Goal: Task Accomplishment & Management: Use online tool/utility

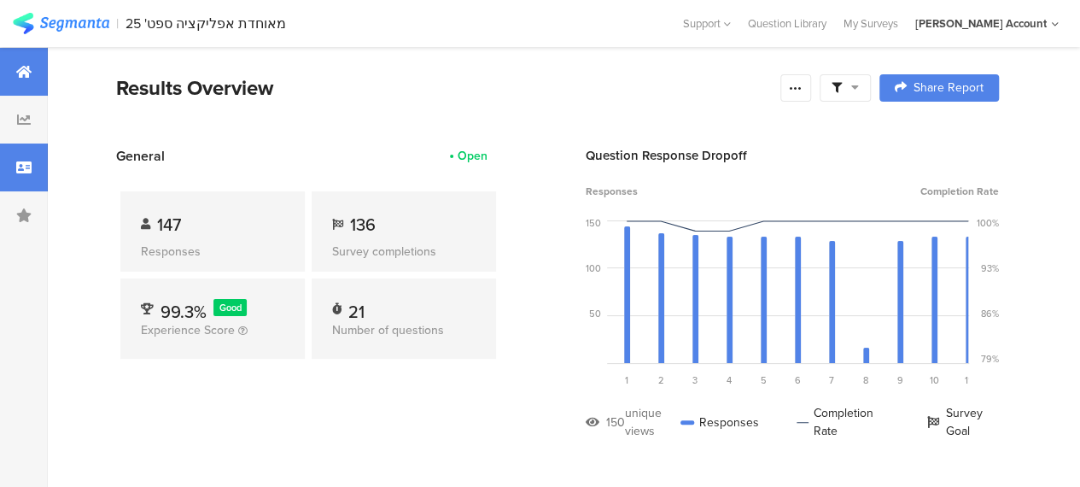
click at [21, 168] on icon at bounding box center [23, 168] width 15 height 14
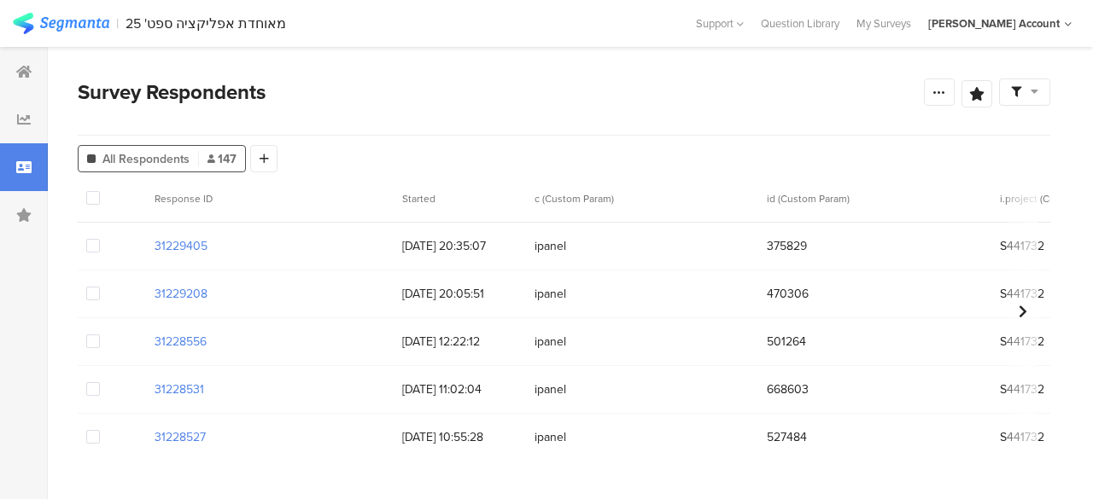
drag, startPoint x: 1035, startPoint y: 91, endPoint x: 1040, endPoint y: 131, distance: 39.6
click at [1036, 91] on icon at bounding box center [1035, 91] width 8 height 12
click at [1060, 137] on span at bounding box center [1062, 141] width 26 height 14
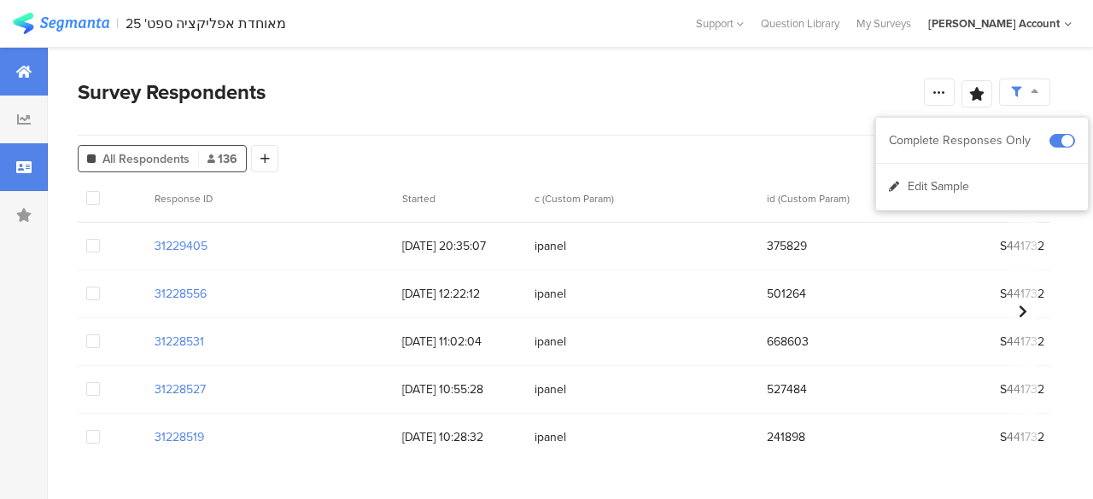
click at [9, 73] on div at bounding box center [24, 72] width 48 height 48
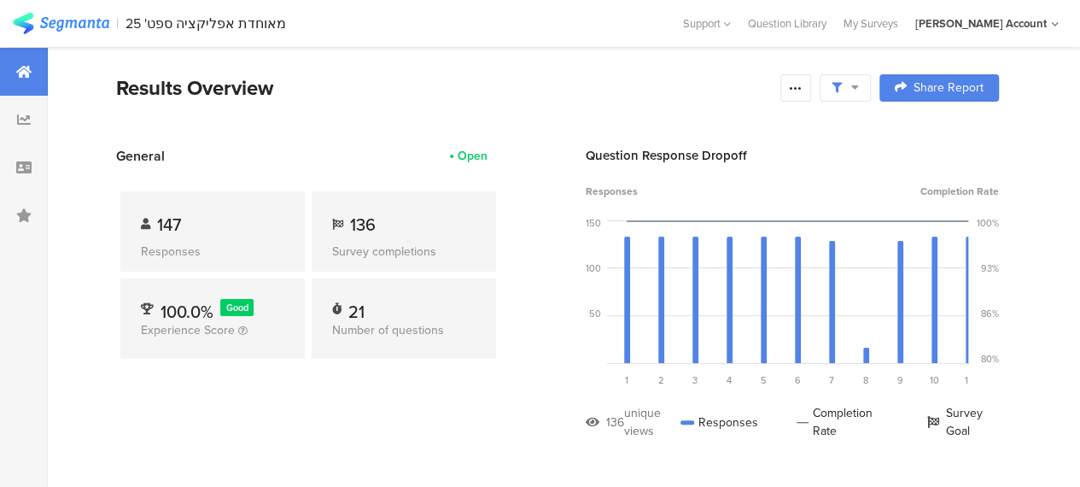
click at [844, 165] on div "Question Response Dropoff Responses Completion Rate 150 100 50 0 Sorry, your br…" at bounding box center [792, 305] width 413 height 319
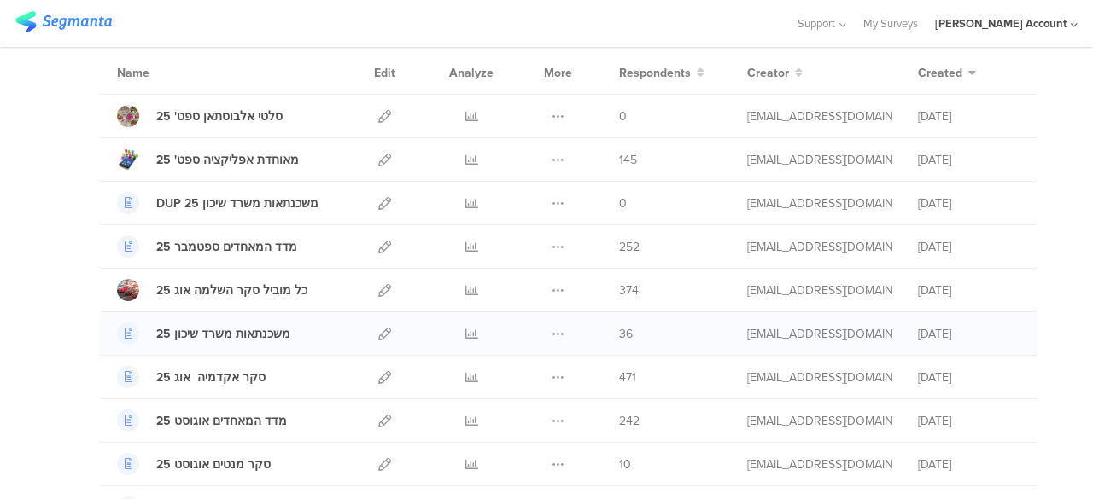
scroll to position [171, 0]
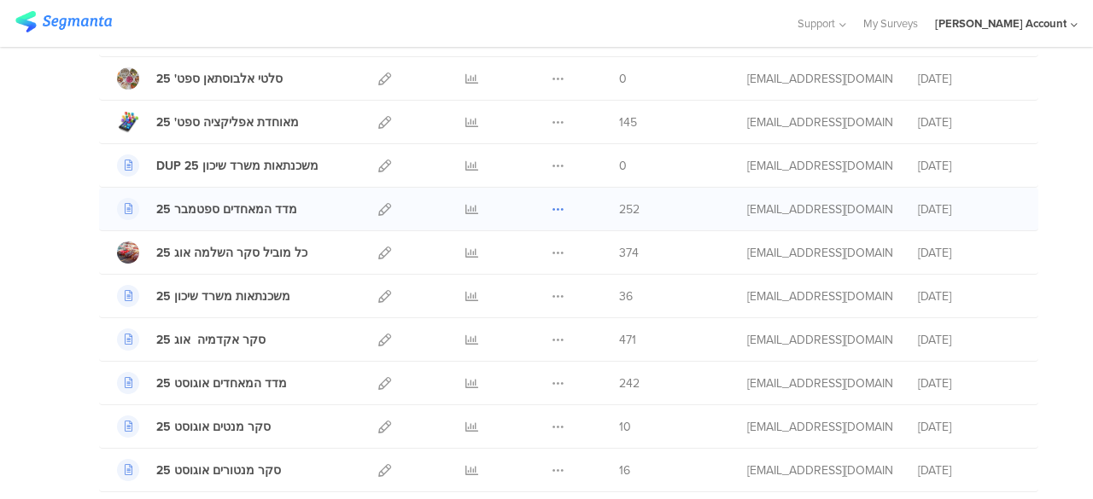
click at [552, 207] on icon at bounding box center [558, 209] width 13 height 13
click at [512, 248] on button "Duplicate" at bounding box center [524, 252] width 94 height 31
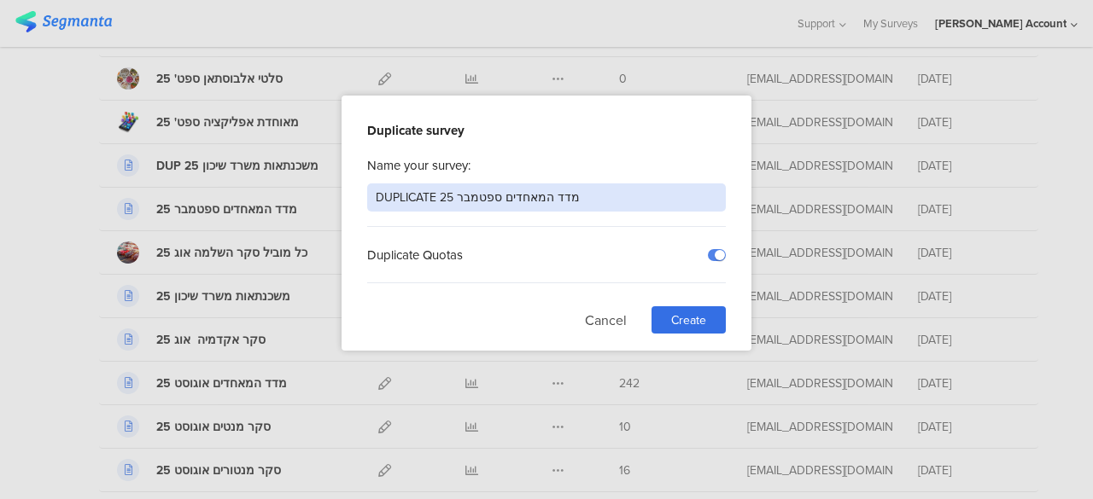
click at [474, 194] on input "DUPLICATE מדד המאחדים ספטמבר 25" at bounding box center [546, 198] width 359 height 28
click at [422, 198] on input "DUPLICATE מדד המאחדים אוקטובר" at bounding box center [546, 198] width 359 height 28
type input "25 מדד המאחדים אוקטובר"
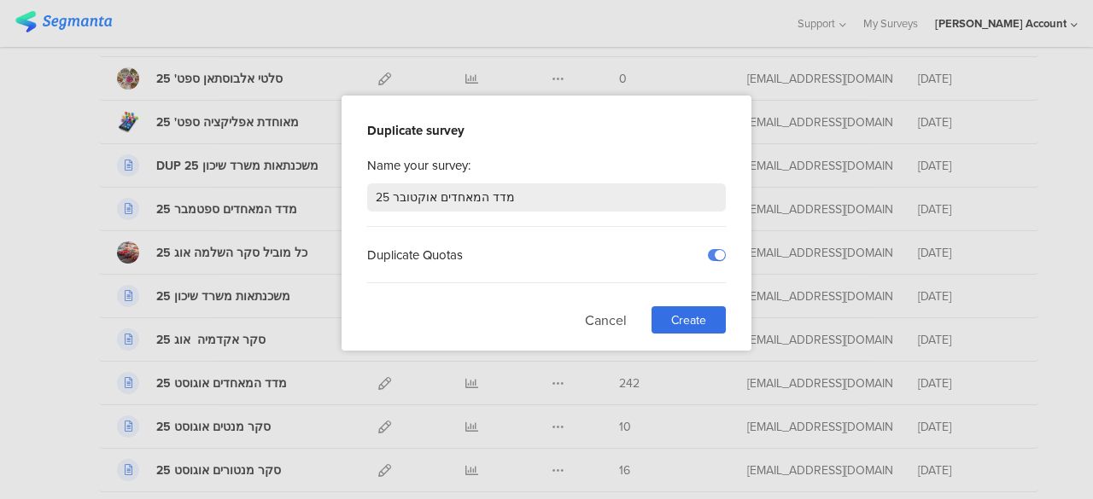
click at [578, 227] on div "Duplicate Quotas" at bounding box center [546, 255] width 359 height 56
click at [700, 313] on span "Create" at bounding box center [688, 321] width 35 height 18
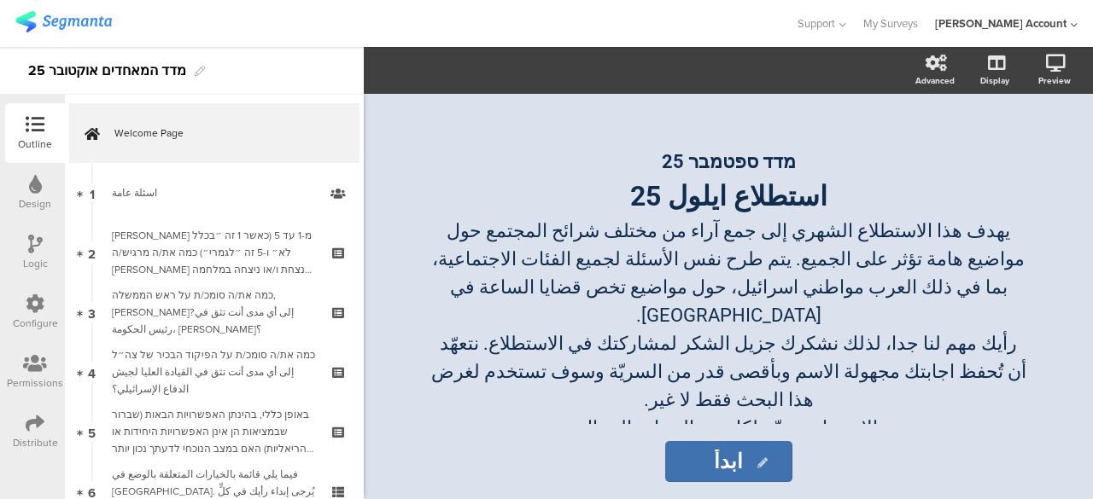
click at [36, 365] on icon at bounding box center [35, 363] width 24 height 19
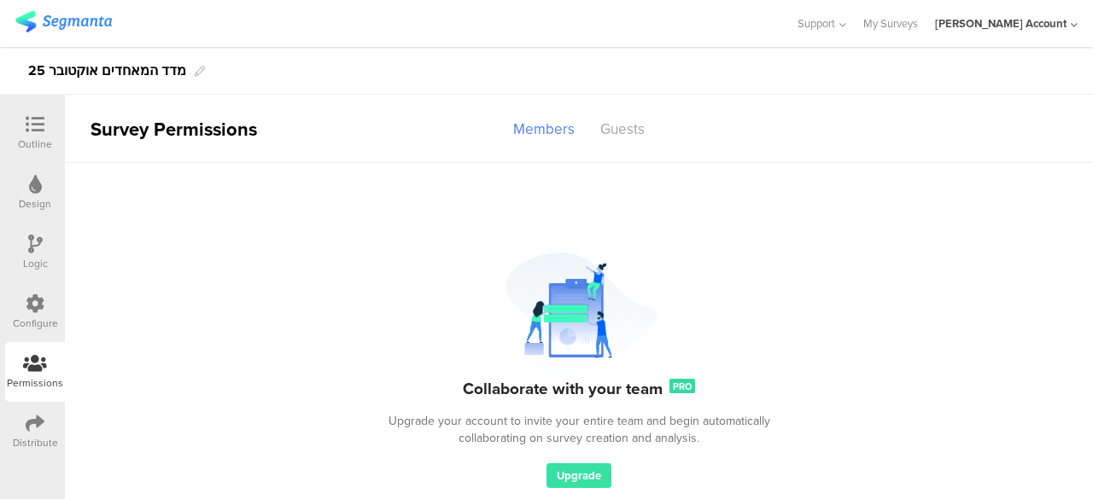
click at [44, 119] on div at bounding box center [35, 125] width 34 height 21
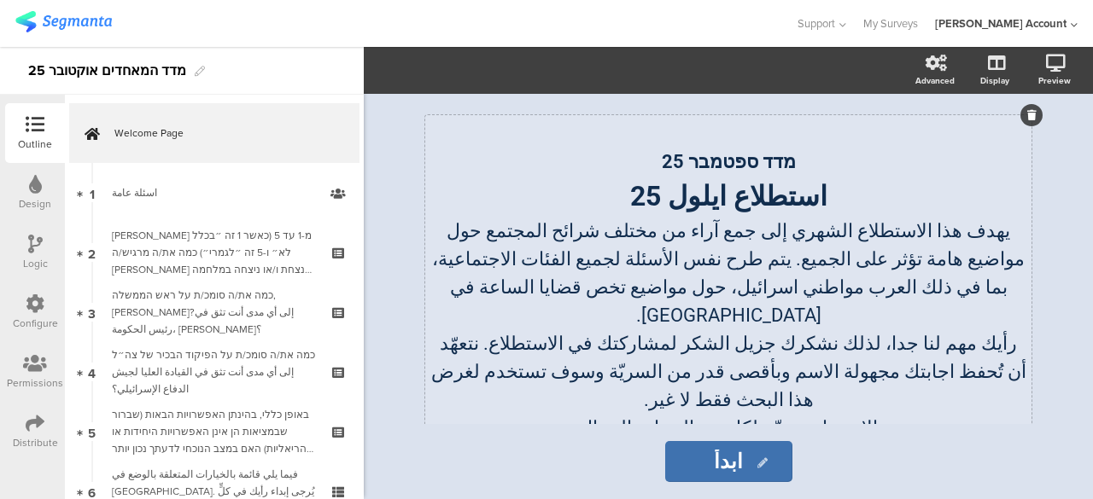
click at [743, 161] on strong "מדד ספטמבר 25" at bounding box center [729, 161] width 134 height 21
click at [719, 198] on strong "استطلاع ايلول 25" at bounding box center [728, 196] width 197 height 32
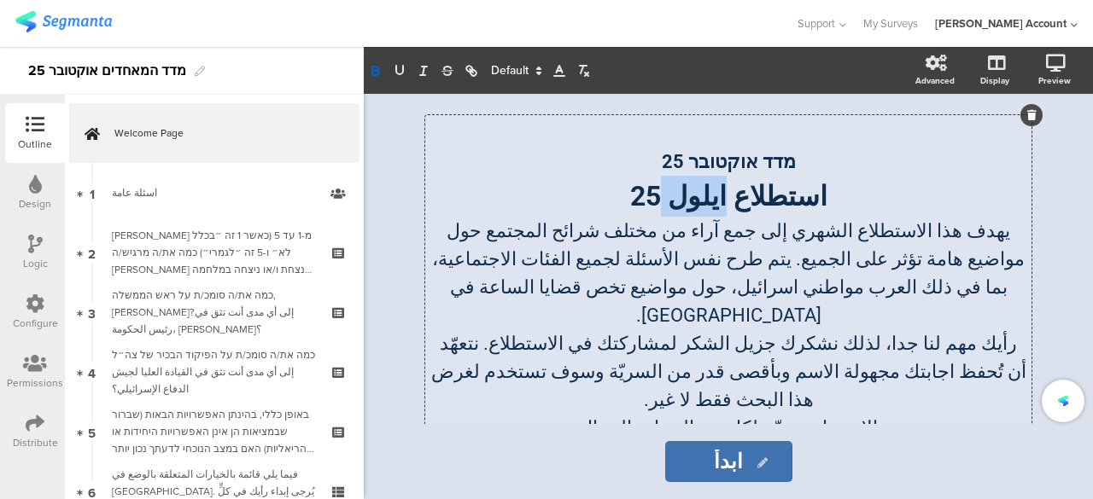
click at [719, 198] on strong "استطلاع ايلول 25" at bounding box center [728, 196] width 197 height 32
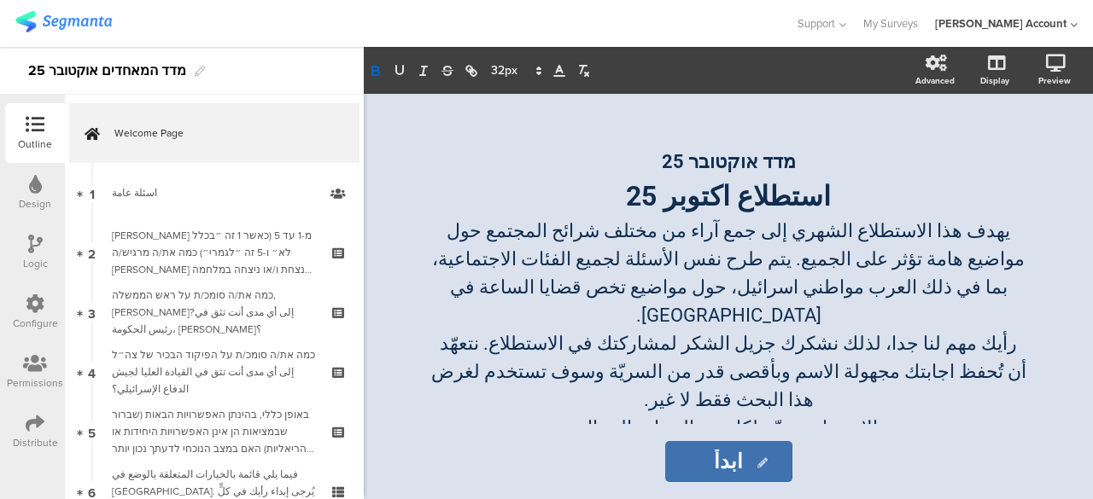
click at [429, 426] on div "מדד אוקטובר 25 استطلاع اكتوبر 25 يهدف هذا الاستطلاع الشهري إلى جمع آراء من مختل…" at bounding box center [728, 297] width 717 height 406
click at [27, 361] on icon at bounding box center [35, 363] width 24 height 19
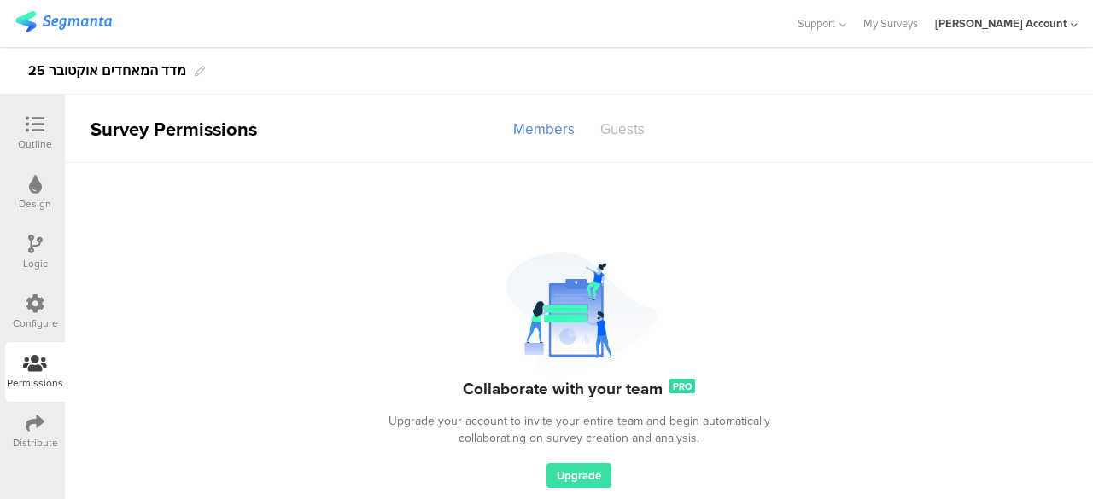
click at [622, 129] on div "Guests" at bounding box center [622, 129] width 70 height 30
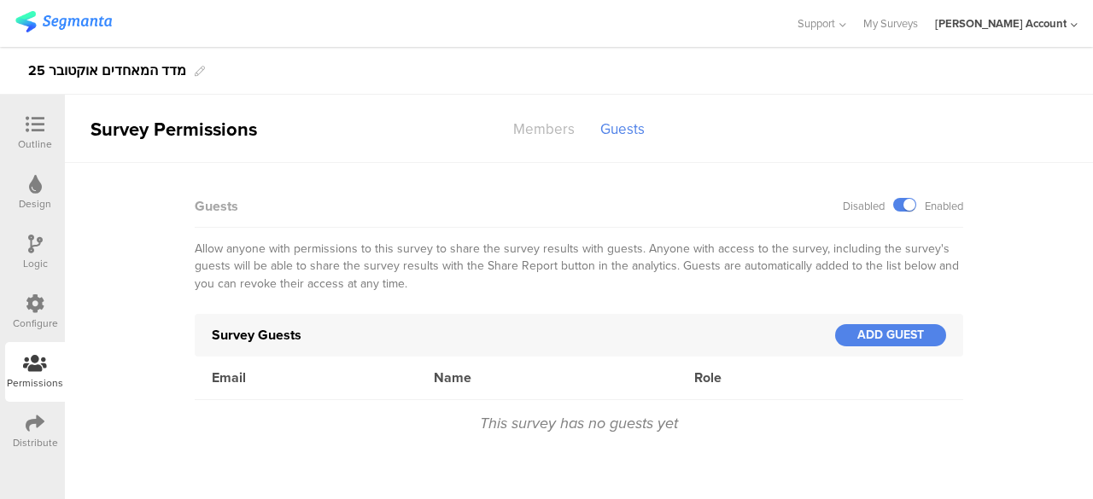
click at [547, 132] on div "Members" at bounding box center [543, 129] width 87 height 30
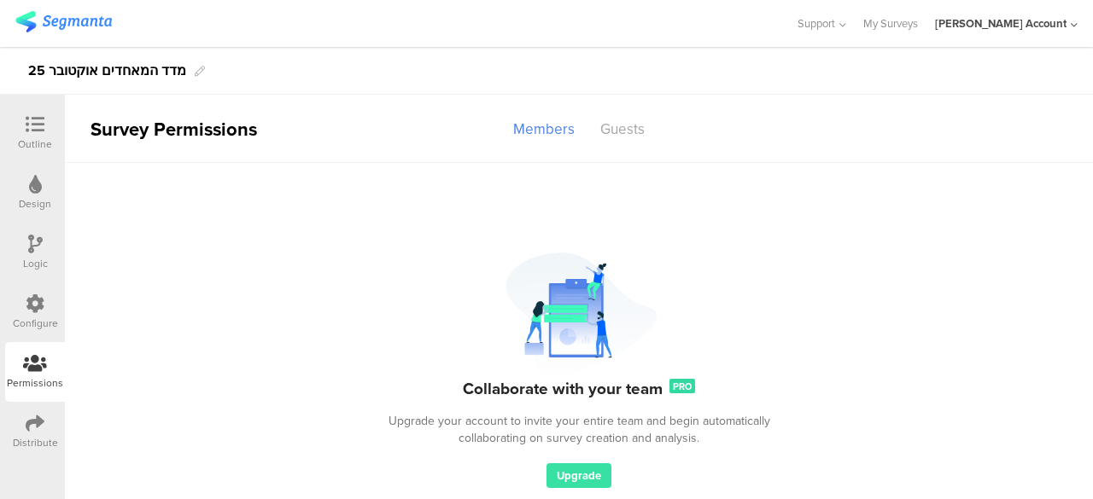
click at [471, 259] on img at bounding box center [578, 312] width 215 height 128
click at [628, 124] on div "Guests" at bounding box center [622, 129] width 70 height 30
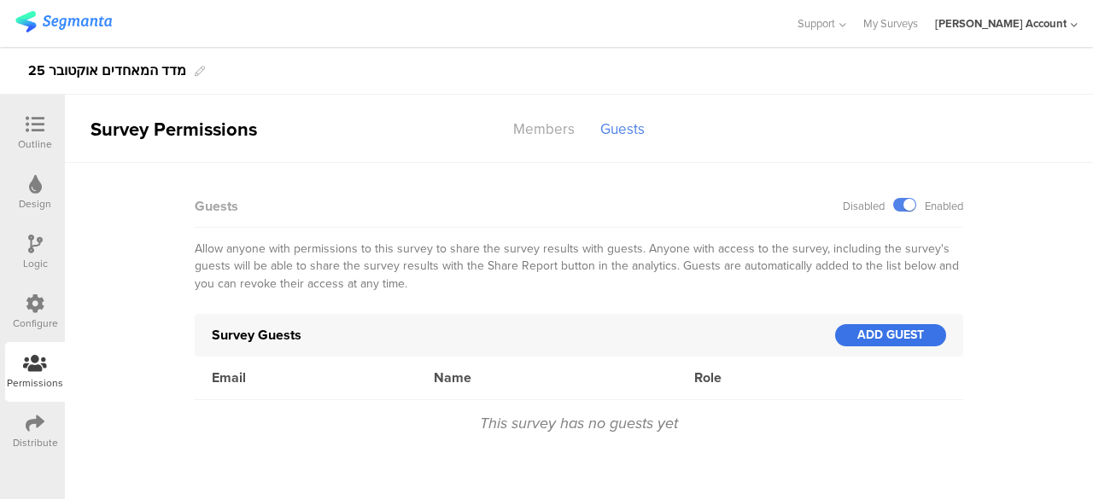
click at [855, 335] on div "ADD GUEST" at bounding box center [890, 335] width 111 height 22
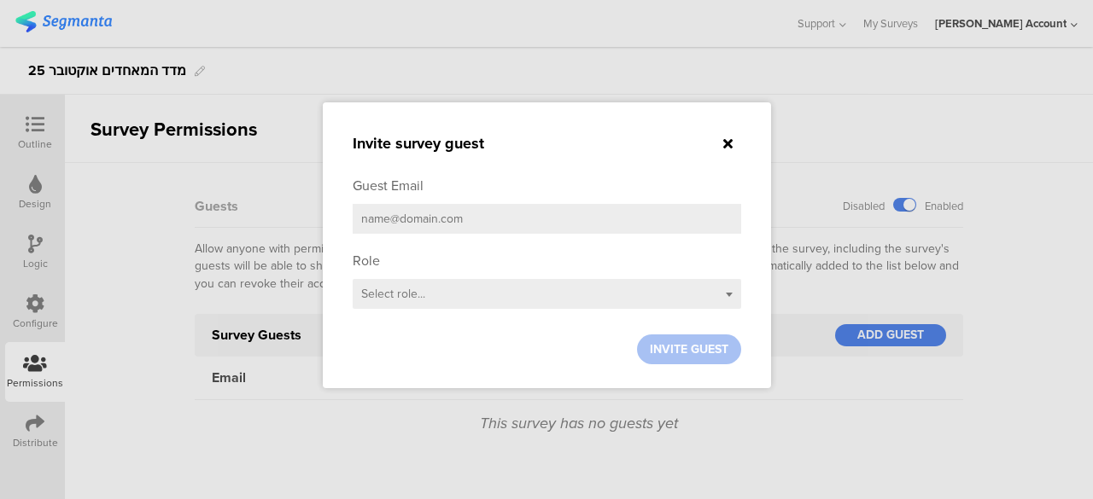
click at [290, 165] on div at bounding box center [546, 249] width 1093 height 499
click at [388, 224] on input "email" at bounding box center [547, 219] width 388 height 30
paste input "mira.jubran87@gmail.com"
type input "mira.jubran87@gmail.com"
click at [432, 254] on div "Role Select role..." at bounding box center [547, 284] width 388 height 67
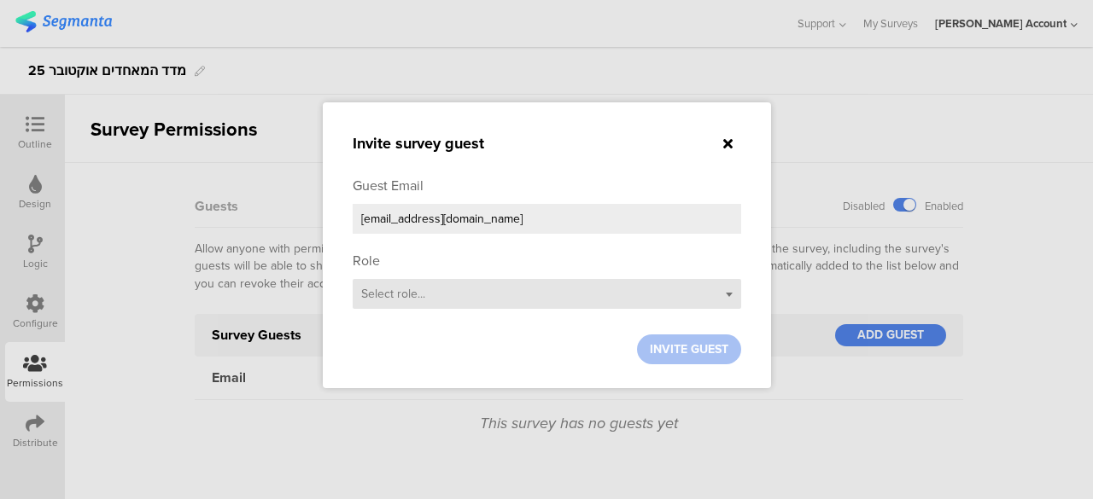
click at [420, 289] on span "Select role..." at bounding box center [393, 294] width 64 height 18
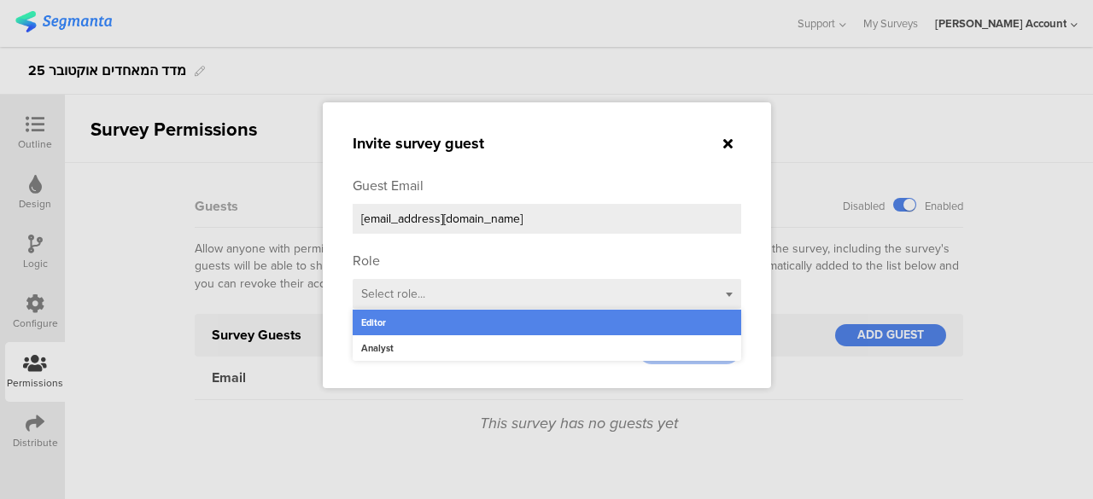
click at [383, 319] on div "Editor" at bounding box center [547, 323] width 388 height 26
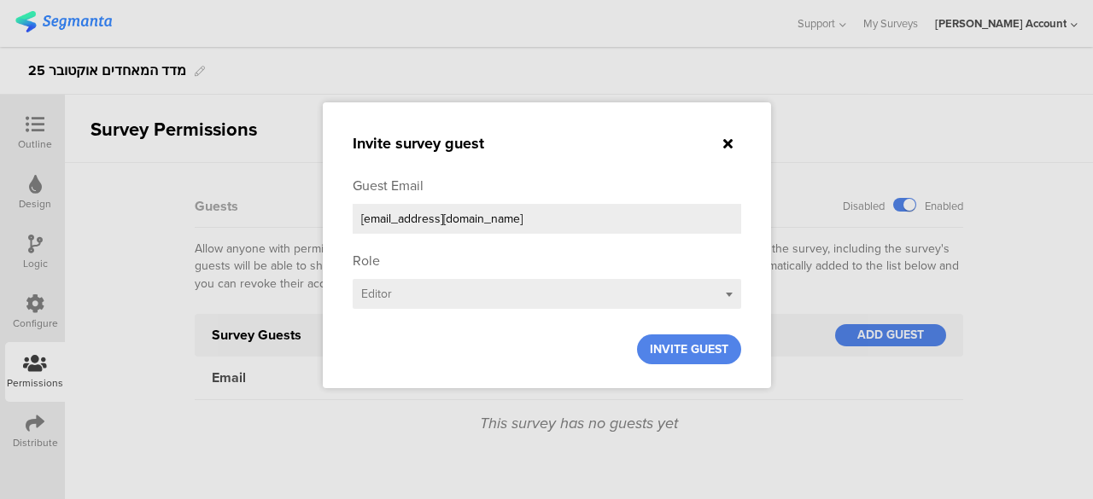
click at [565, 341] on div "INVITE GUEST" at bounding box center [547, 350] width 388 height 30
click at [681, 347] on span "INVITE GUEST" at bounding box center [689, 350] width 79 height 18
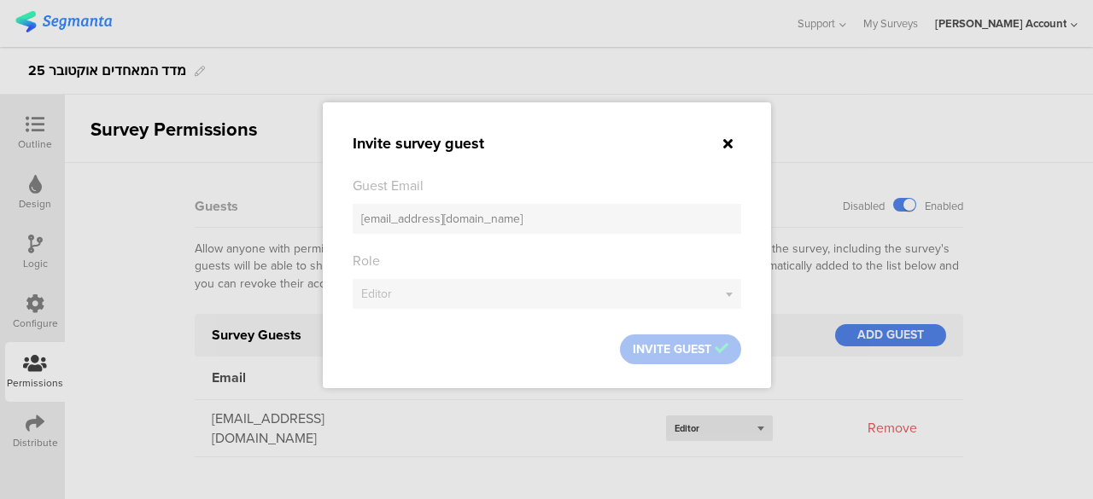
click at [125, 392] on div at bounding box center [546, 249] width 1093 height 499
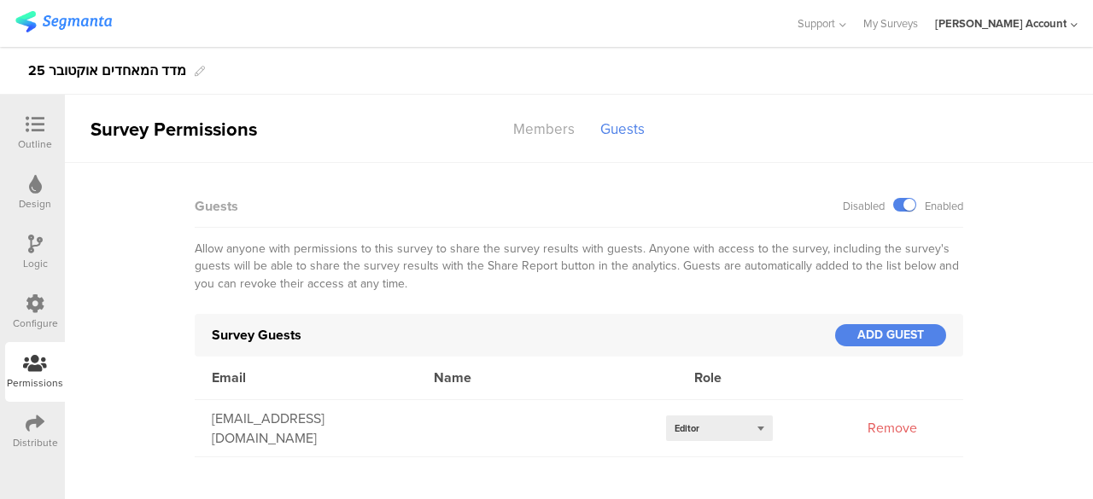
click at [31, 125] on icon at bounding box center [35, 124] width 19 height 19
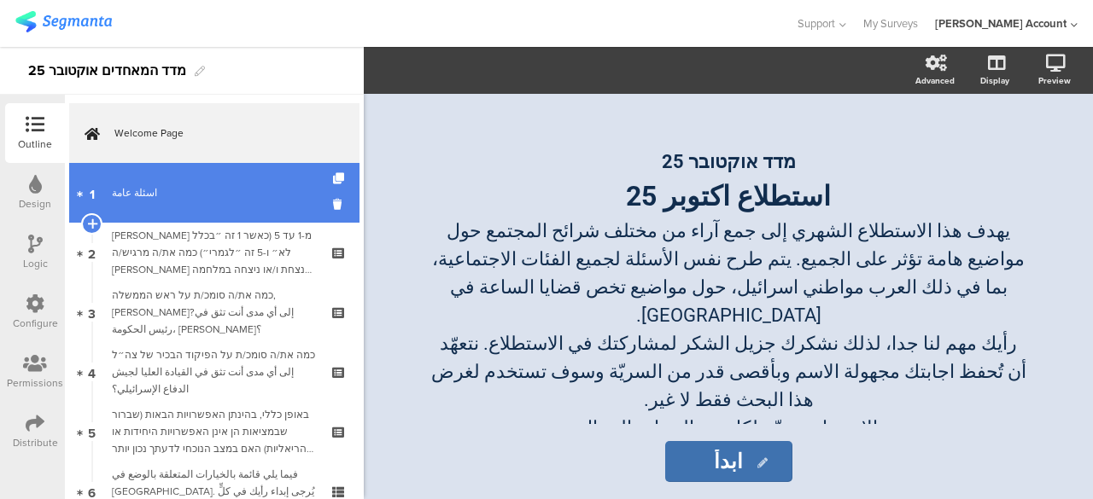
click at [213, 197] on div "اسئلة عامة" at bounding box center [214, 192] width 204 height 17
